Goal: Communication & Community: Answer question/provide support

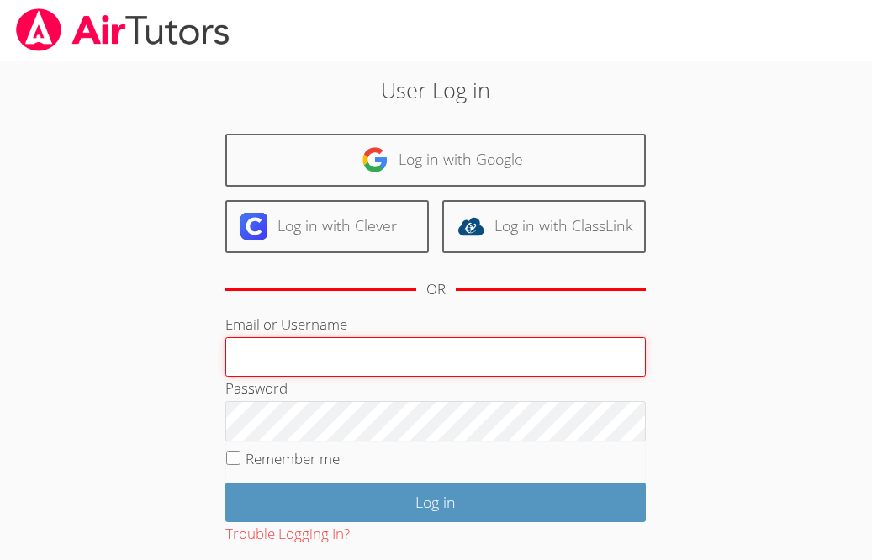
type input "Mcardenas"
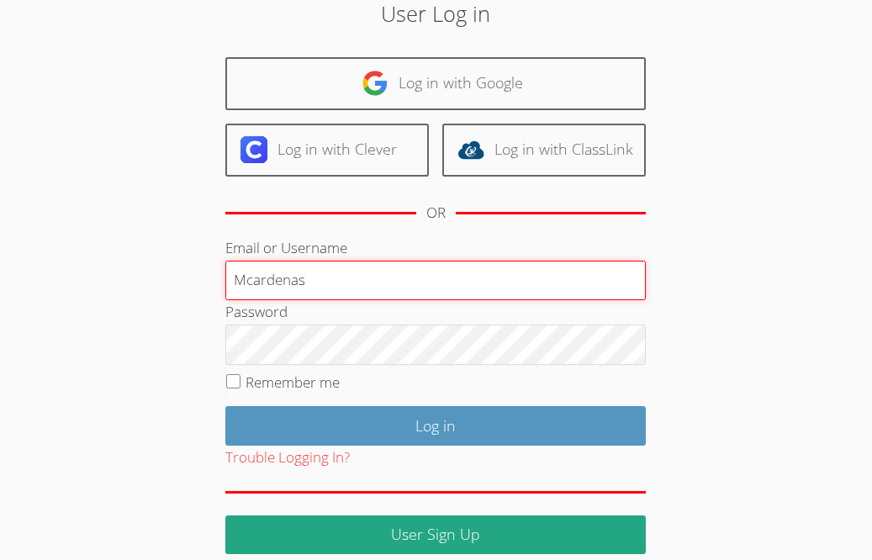
scroll to position [93, 0]
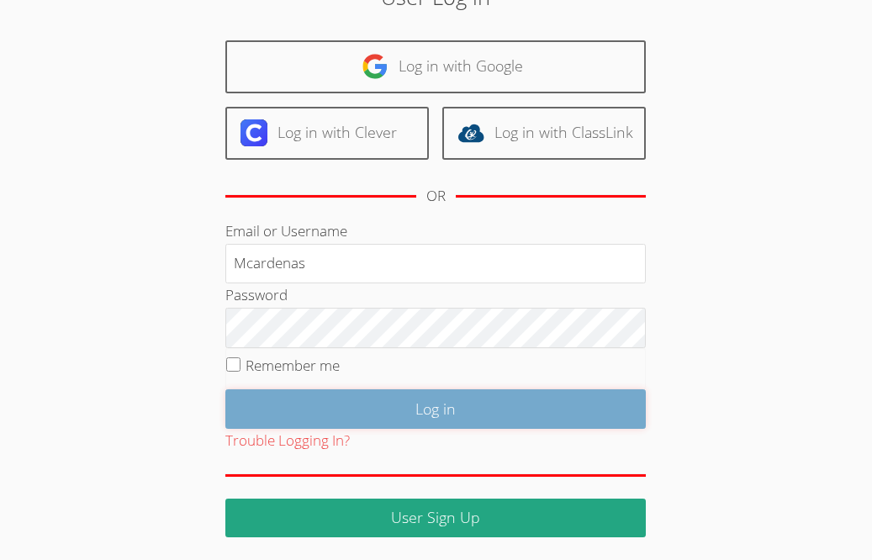
click at [256, 404] on input "Log in" at bounding box center [435, 409] width 420 height 40
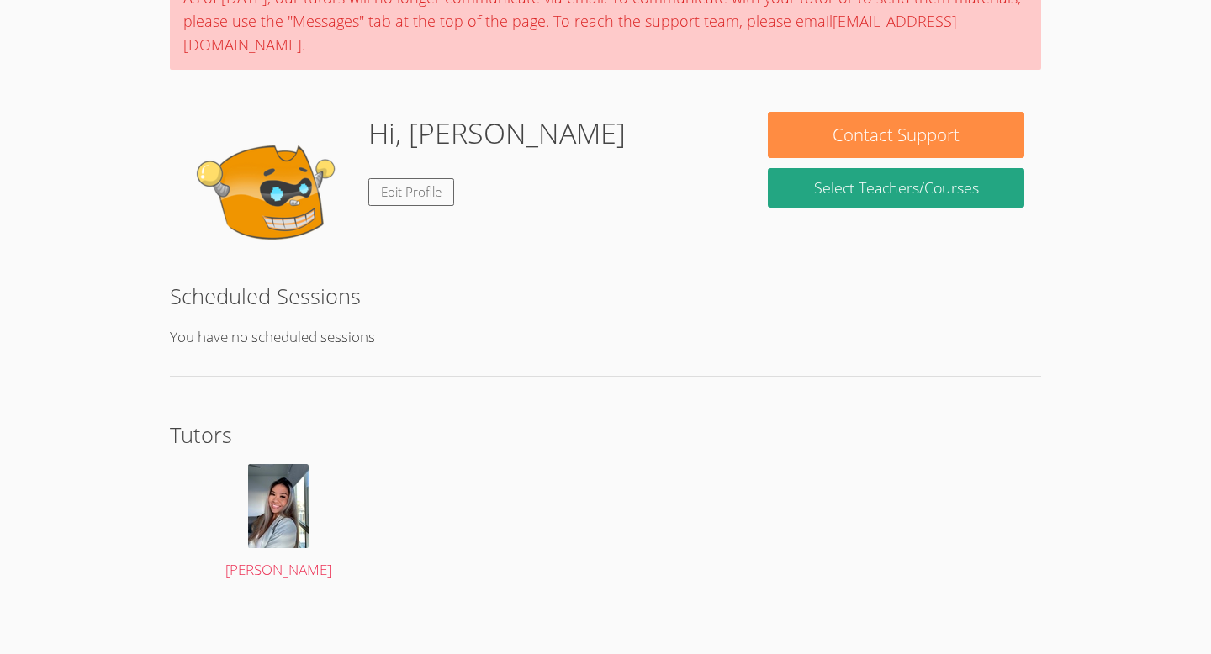
scroll to position [166, 0]
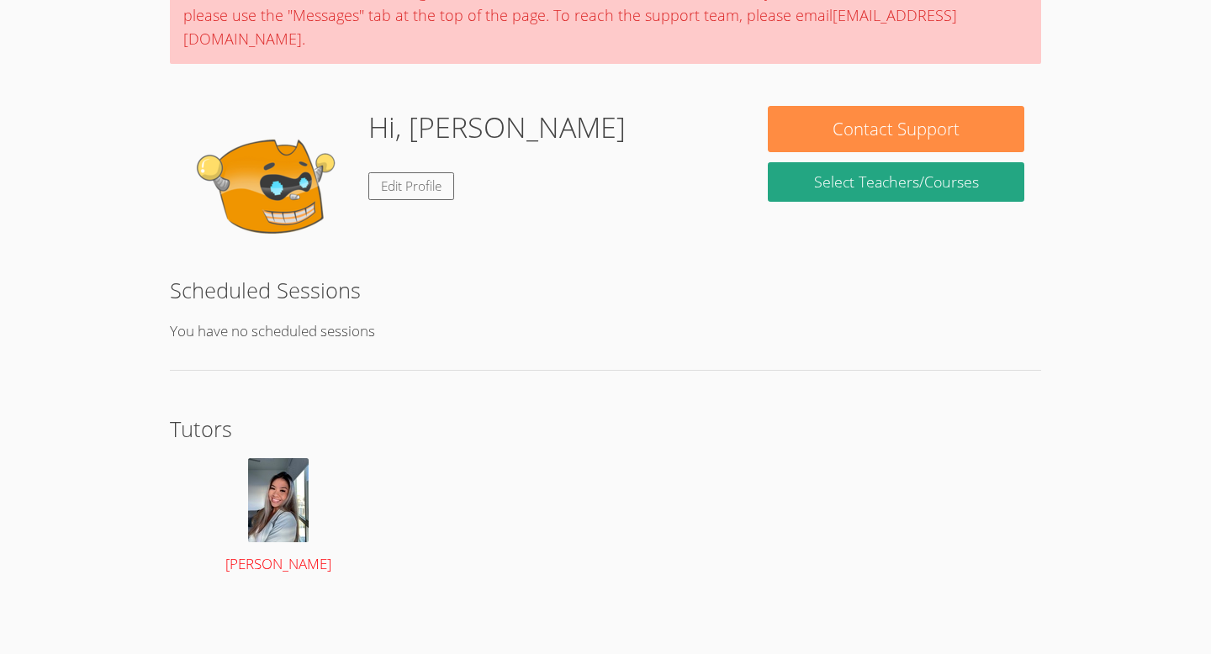
click at [269, 508] on img at bounding box center [278, 500] width 61 height 84
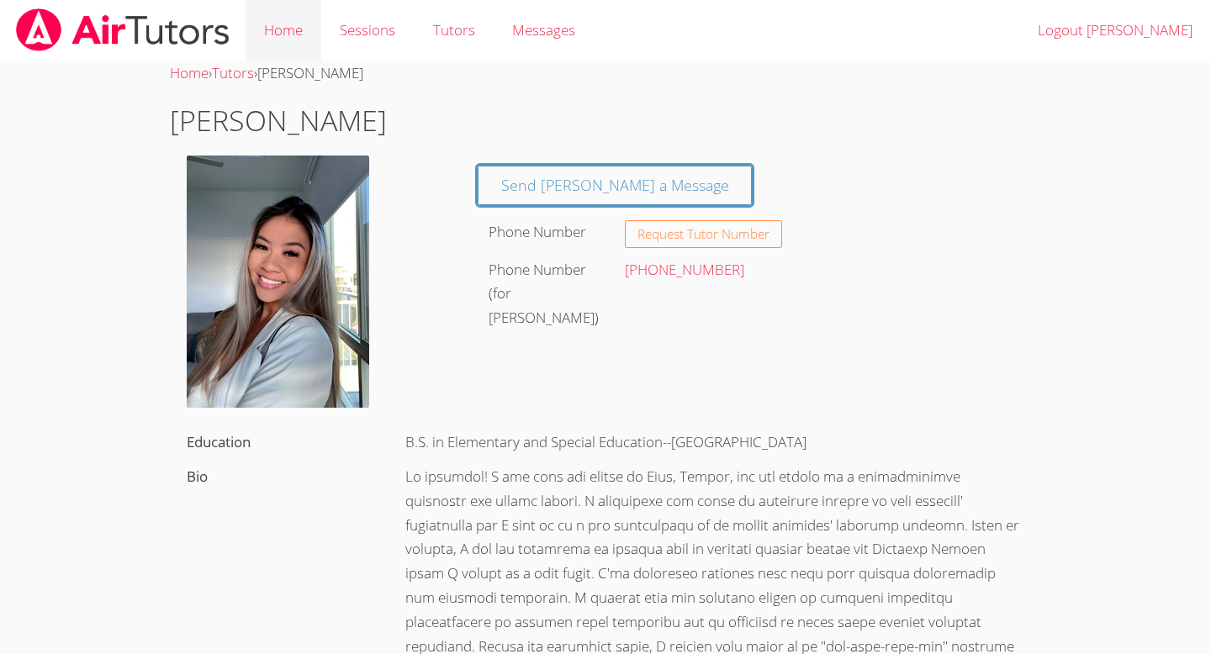
click at [295, 24] on link "Home" at bounding box center [283, 30] width 76 height 61
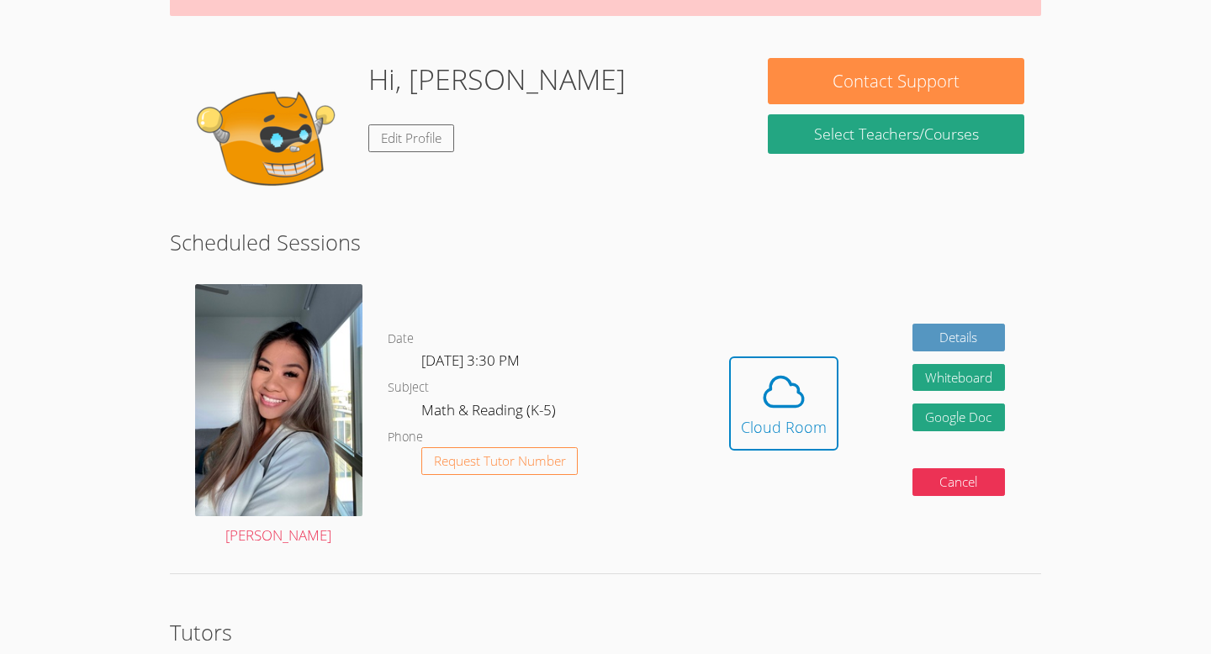
scroll to position [171, 0]
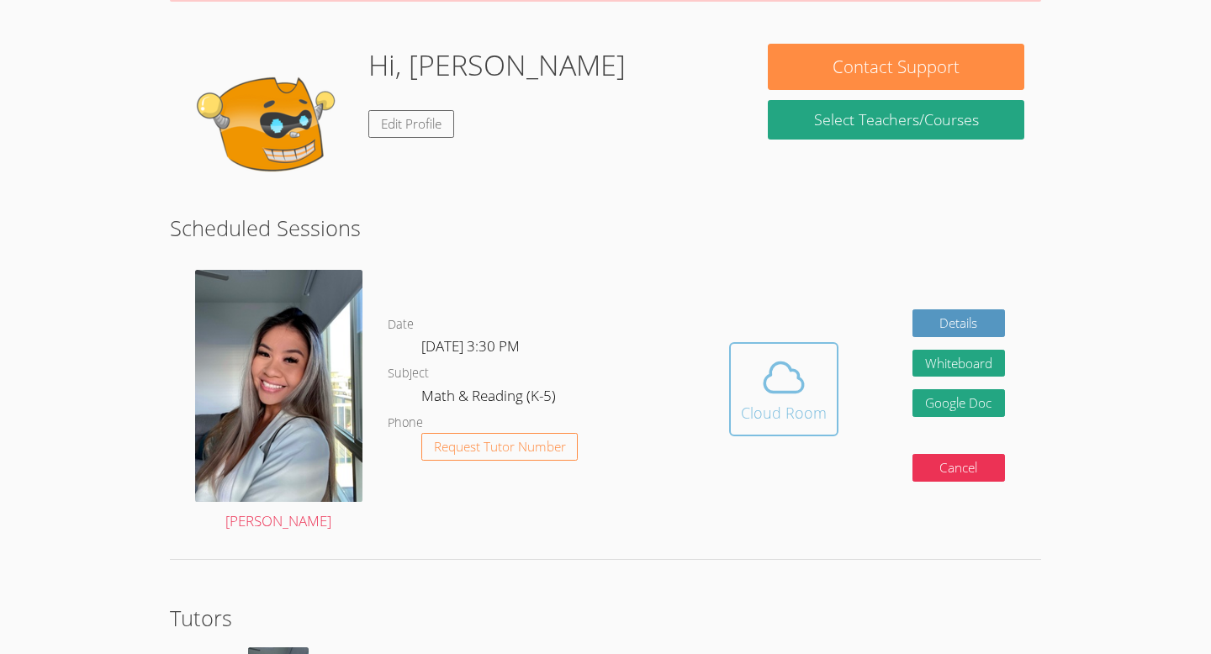
click at [820, 399] on span at bounding box center [784, 377] width 86 height 47
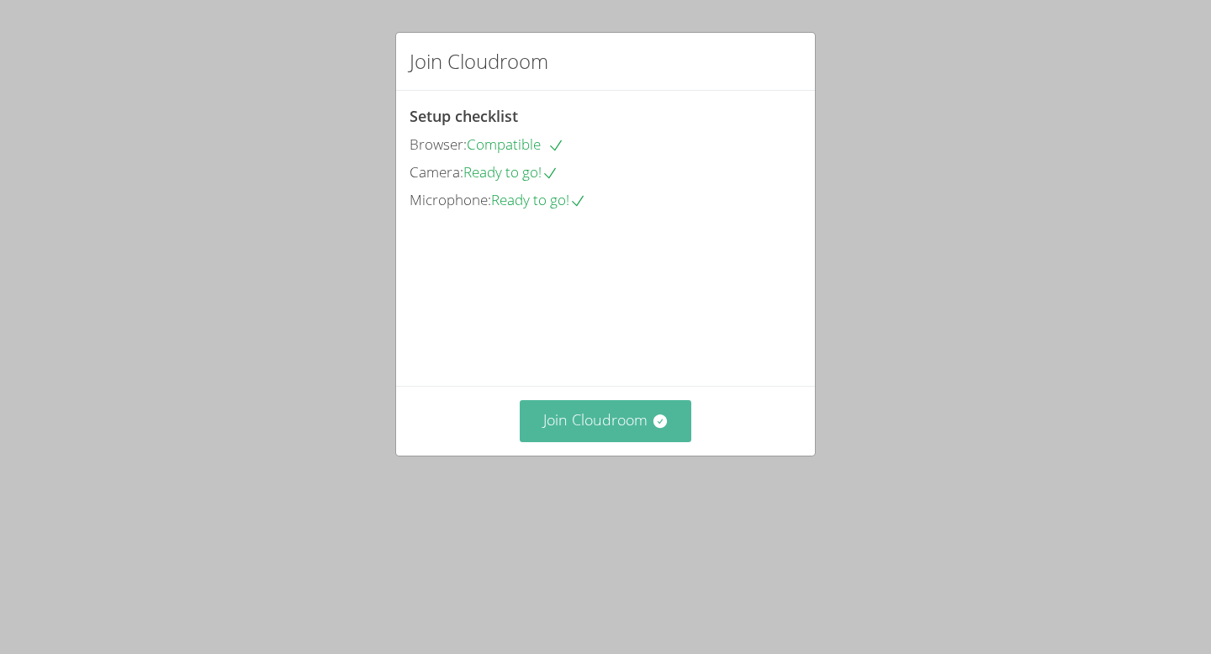
click at [625, 441] on button "Join Cloudroom" at bounding box center [606, 420] width 172 height 41
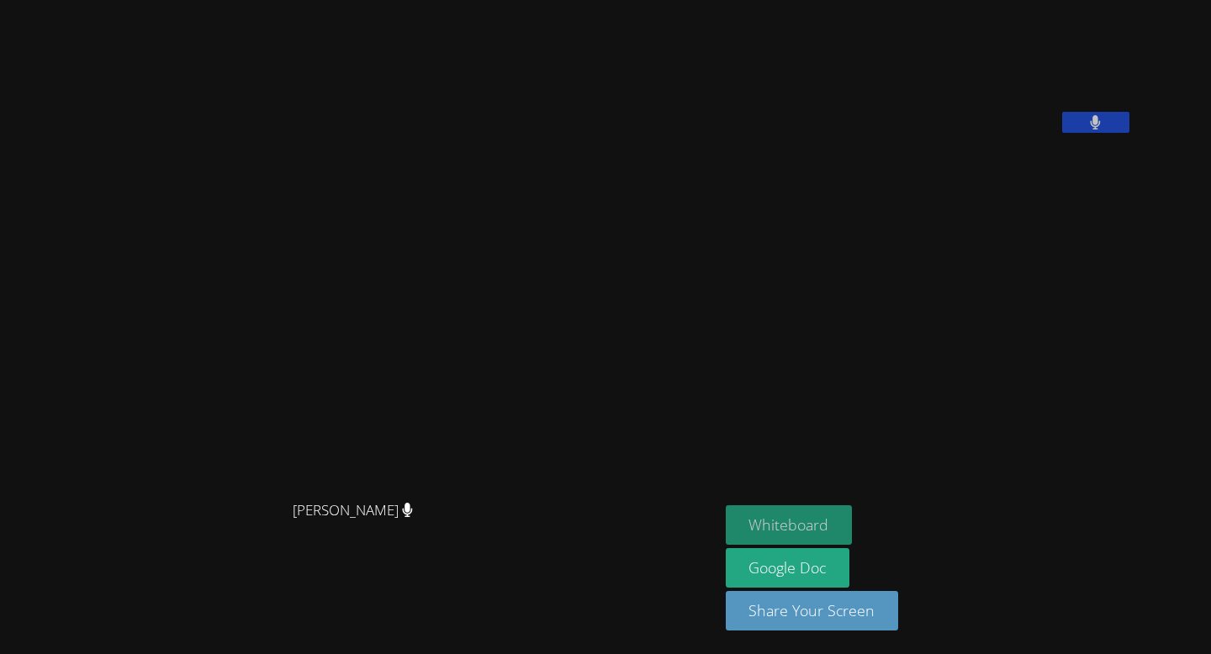
click at [852, 514] on button "Whiteboard" at bounding box center [788, 525] width 127 height 40
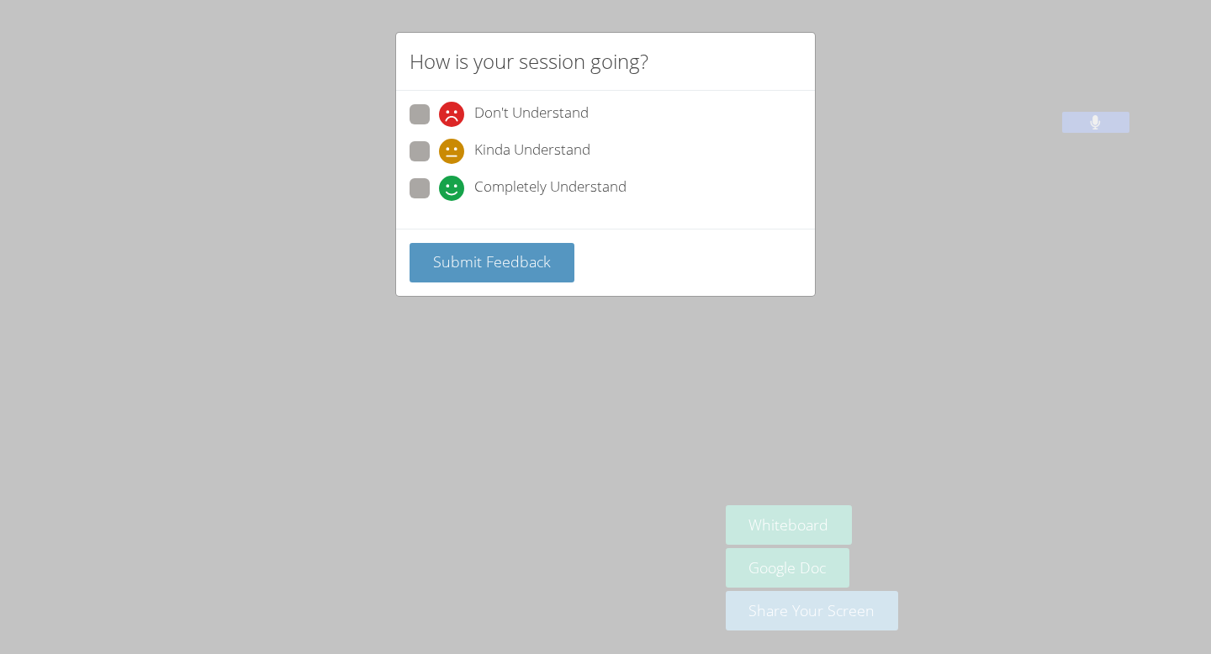
click at [439, 182] on icon at bounding box center [451, 188] width 25 height 25
click at [439, 182] on input "Completely Understand" at bounding box center [446, 185] width 14 height 14
radio input "true"
click at [455, 252] on span "Submit Feedback" at bounding box center [492, 261] width 118 height 20
